Goal: Task Accomplishment & Management: Use online tool/utility

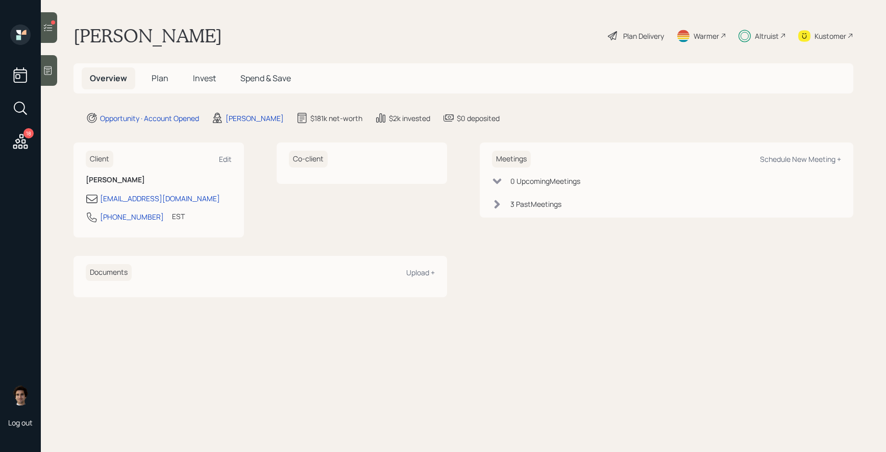
click at [200, 79] on span "Invest" at bounding box center [204, 77] width 23 height 11
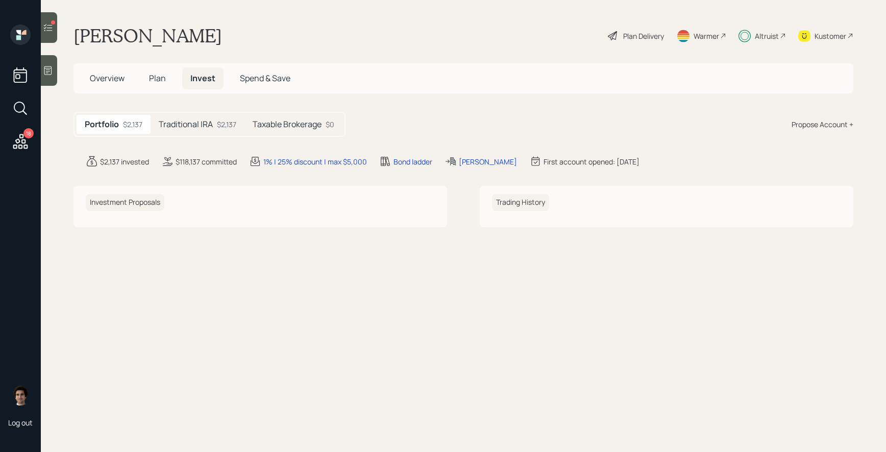
click at [174, 124] on h5 "Traditional IRA" at bounding box center [186, 124] width 54 height 10
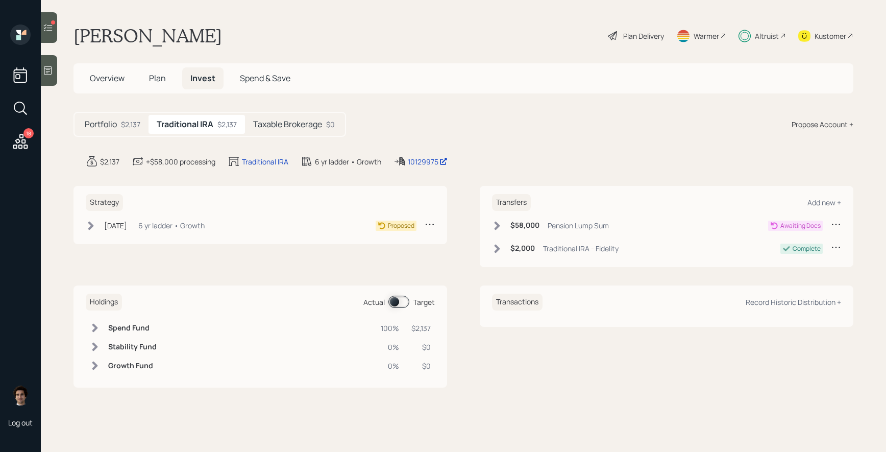
click at [203, 226] on div "6 yr ladder • Growth" at bounding box center [171, 225] width 66 height 11
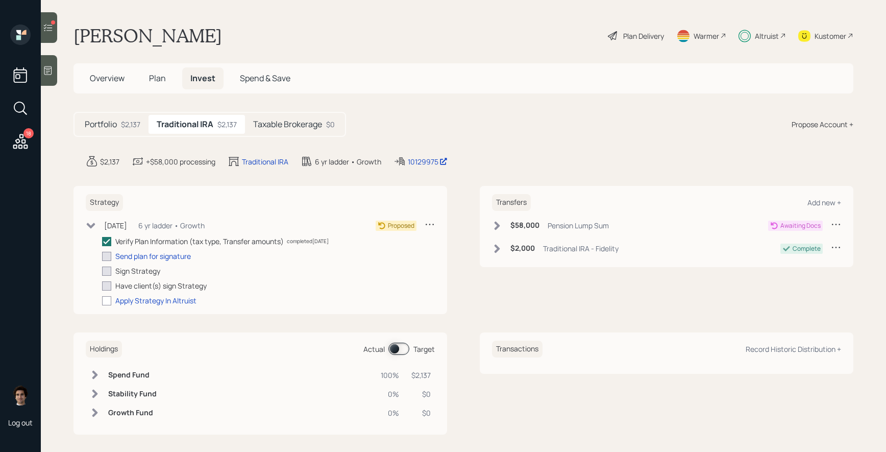
click at [300, 127] on h5 "Taxable Brokerage" at bounding box center [287, 124] width 69 height 10
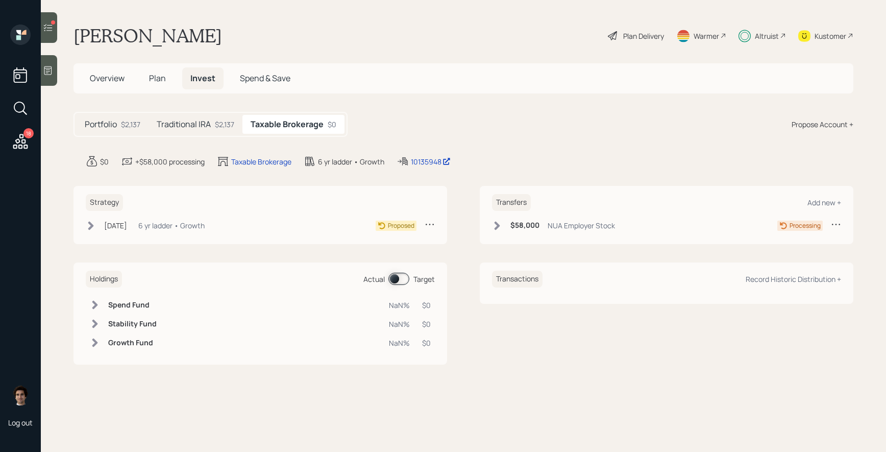
click at [176, 234] on div "[DATE] [DATE] 9:21 AM EDT 6 yr ladder • Growth Proposed" at bounding box center [260, 227] width 349 height 17
click at [176, 231] on div "[DATE] [DATE] 9:21 AM EDT 6 yr ladder • Growth" at bounding box center [145, 225] width 119 height 13
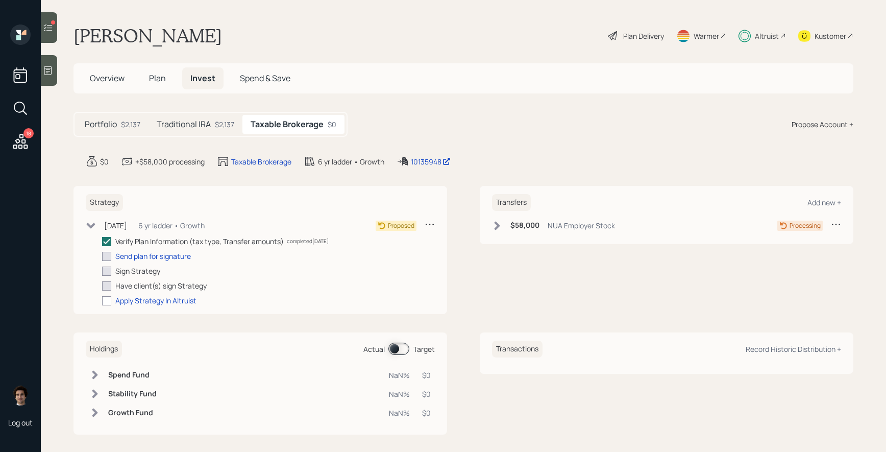
click at [530, 208] on h6 "Transfers" at bounding box center [511, 202] width 39 height 17
click at [530, 226] on h6 "$58,000" at bounding box center [525, 225] width 29 height 9
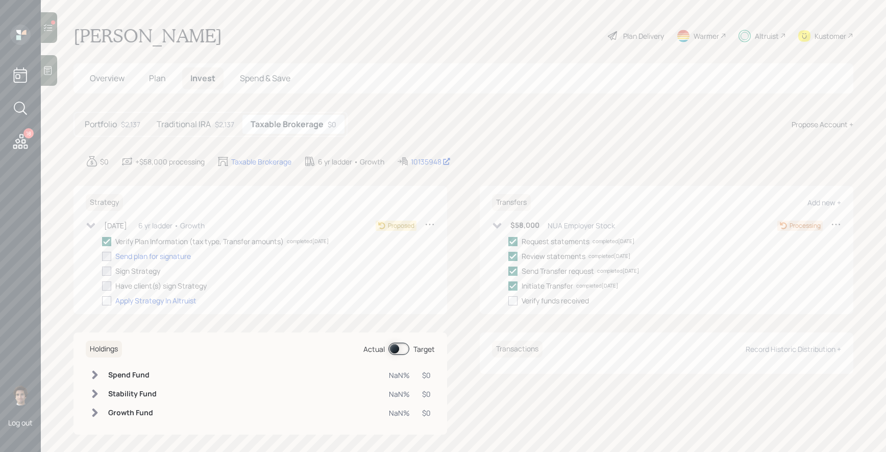
click at [207, 124] on h5 "Traditional IRA" at bounding box center [184, 124] width 54 height 10
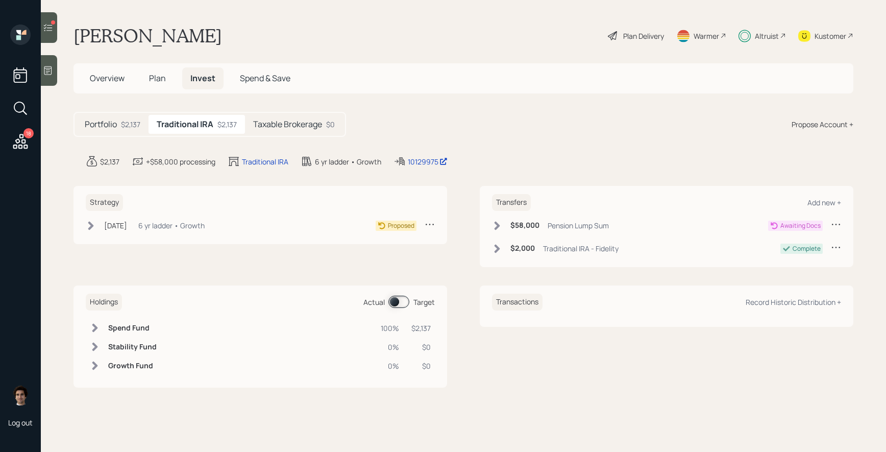
click at [63, 31] on main "Valerie Lake Plan Delivery Warmer Altruist Kustomer Overview Plan Invest Spend …" at bounding box center [463, 226] width 845 height 452
click at [45, 31] on icon at bounding box center [48, 27] width 10 height 10
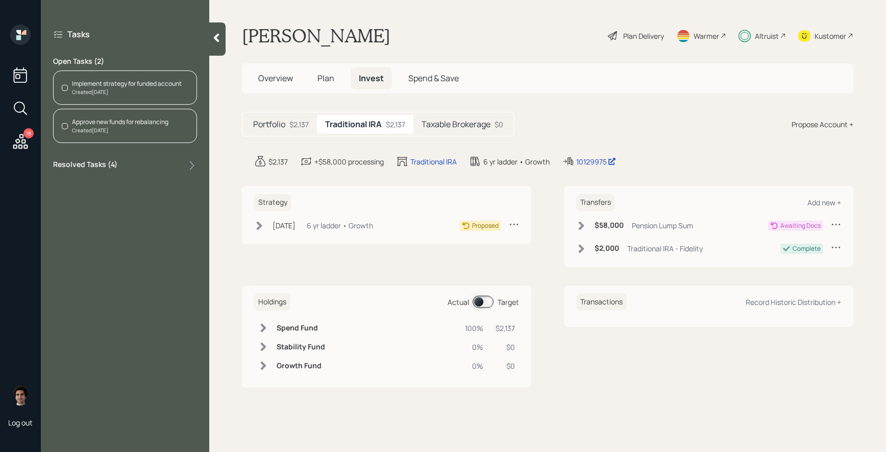
click at [222, 160] on main "Valerie Lake Plan Delivery Warmer Altruist Kustomer Overview Plan Invest Spend …" at bounding box center [547, 226] width 677 height 452
click at [363, 41] on div "Valerie Lake Plan Delivery Warmer Altruist Kustomer" at bounding box center [548, 36] width 612 height 22
click at [218, 39] on icon at bounding box center [217, 38] width 6 height 9
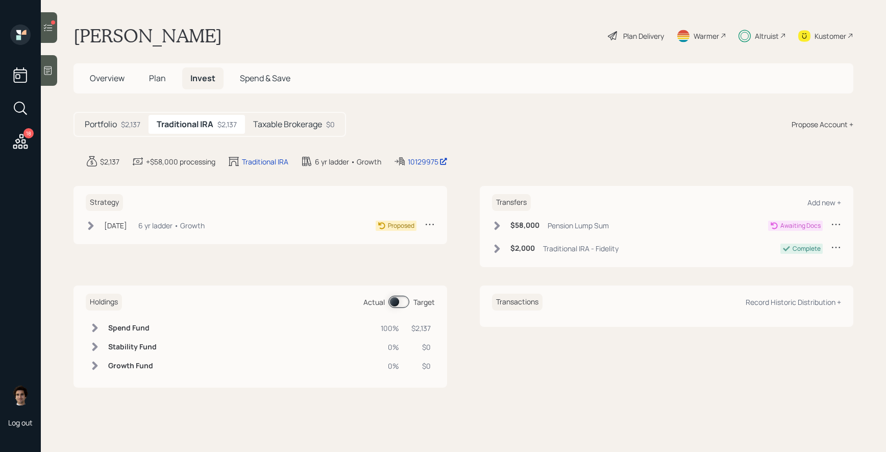
click at [827, 42] on div "Kustomer" at bounding box center [825, 36] width 55 height 22
click at [19, 149] on icon at bounding box center [20, 141] width 18 height 18
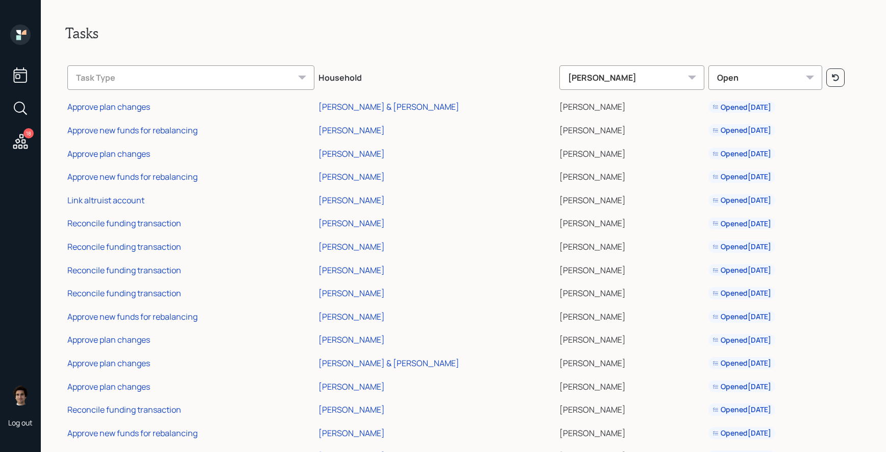
scroll to position [85, 0]
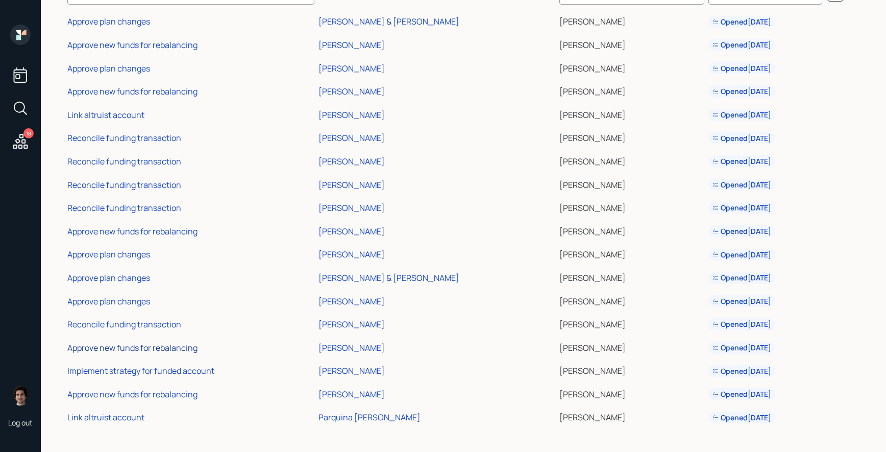
click at [162, 348] on div "Approve new funds for rebalancing" at bounding box center [132, 347] width 130 height 11
click at [112, 325] on div "Reconcile funding transaction" at bounding box center [124, 324] width 114 height 11
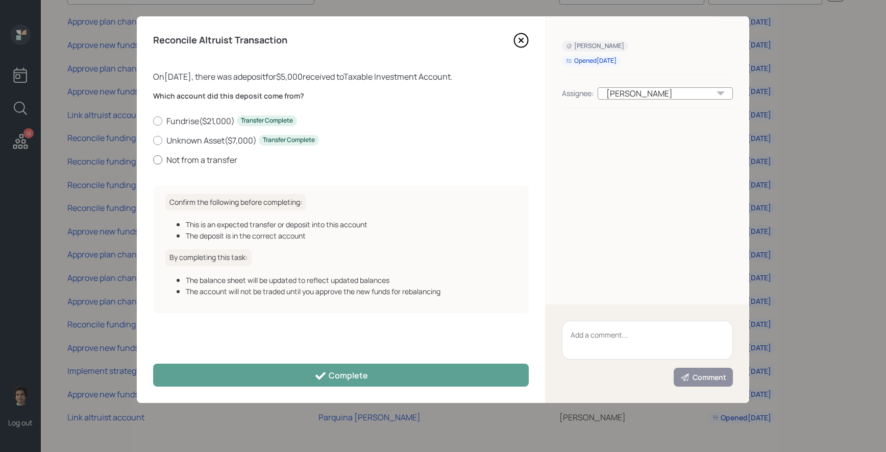
click at [228, 156] on label "Not from a transfer" at bounding box center [341, 159] width 376 height 11
click at [153, 159] on input "Not from a transfer" at bounding box center [153, 159] width 1 height 1
radio input "true"
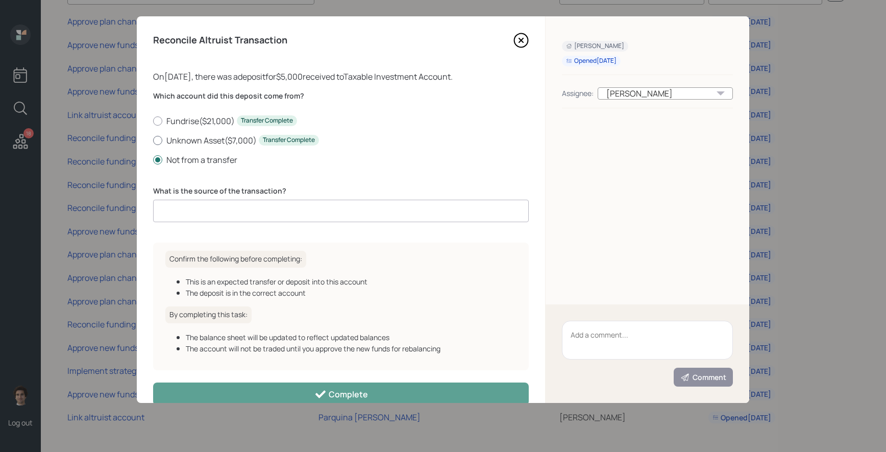
click at [213, 141] on label "Unknown Asset ( $7,000 ) Transfer Complete" at bounding box center [341, 140] width 376 height 11
click at [153, 140] on input "Unknown Asset ( $7,000 ) Transfer Complete" at bounding box center [153, 140] width 1 height 1
radio input "true"
click at [183, 155] on label "Not from a transfer" at bounding box center [341, 159] width 376 height 11
click at [153, 159] on input "Not from a transfer" at bounding box center [153, 159] width 1 height 1
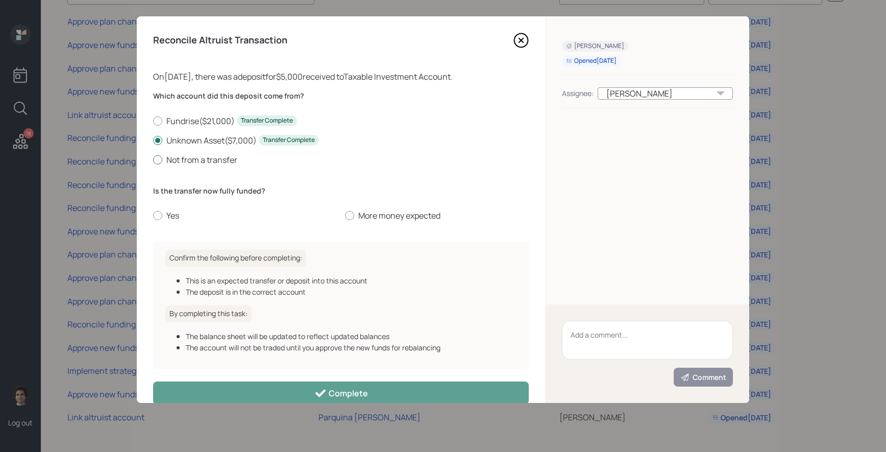
radio input "true"
click at [226, 202] on input at bounding box center [341, 211] width 376 height 22
type input "client deposit"
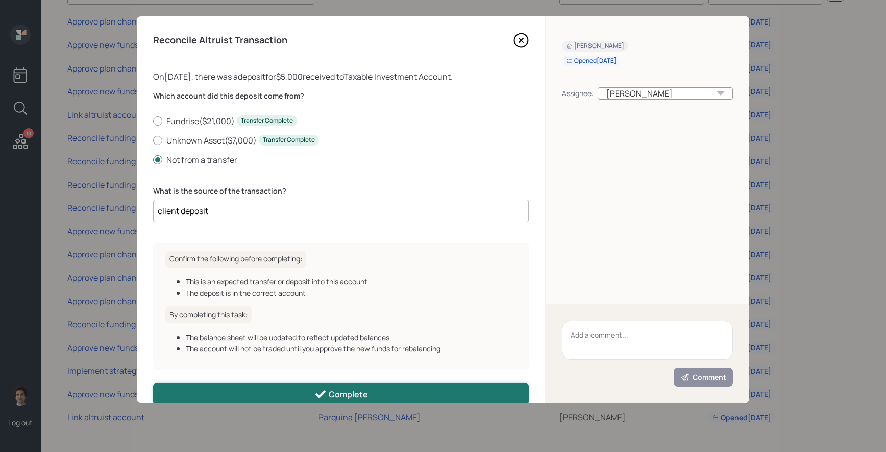
click at [311, 396] on button "Complete" at bounding box center [341, 393] width 376 height 23
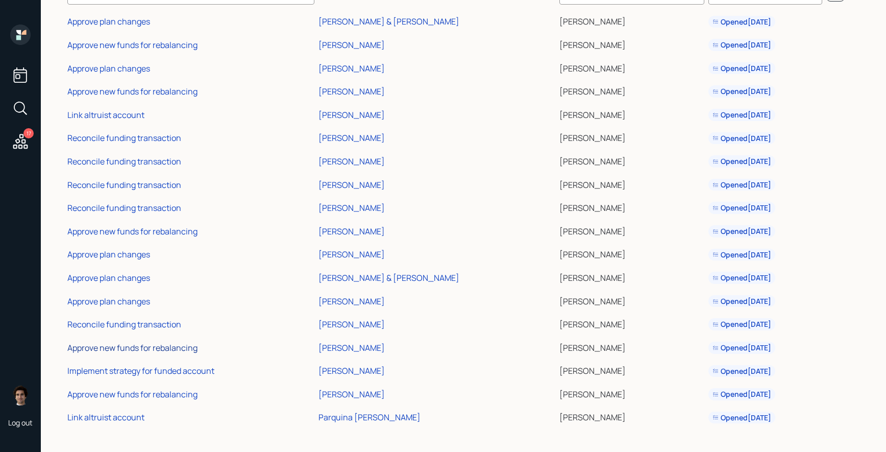
click at [150, 344] on div "Approve new funds for rebalancing" at bounding box center [132, 347] width 130 height 11
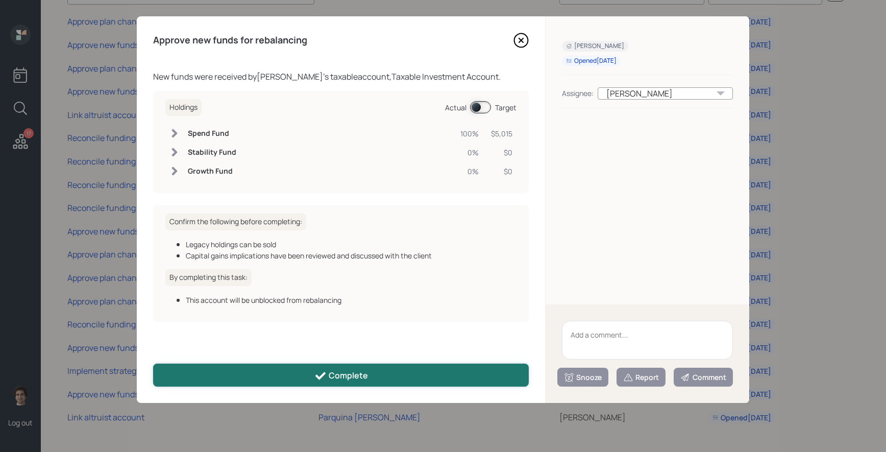
click at [429, 371] on button "Complete" at bounding box center [341, 375] width 376 height 23
